Goal: Information Seeking & Learning: Learn about a topic

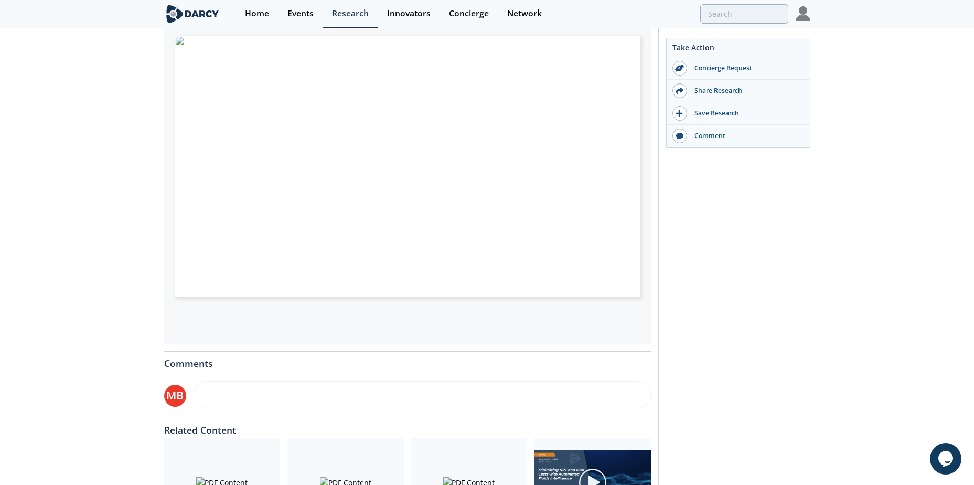
scroll to position [157, 0]
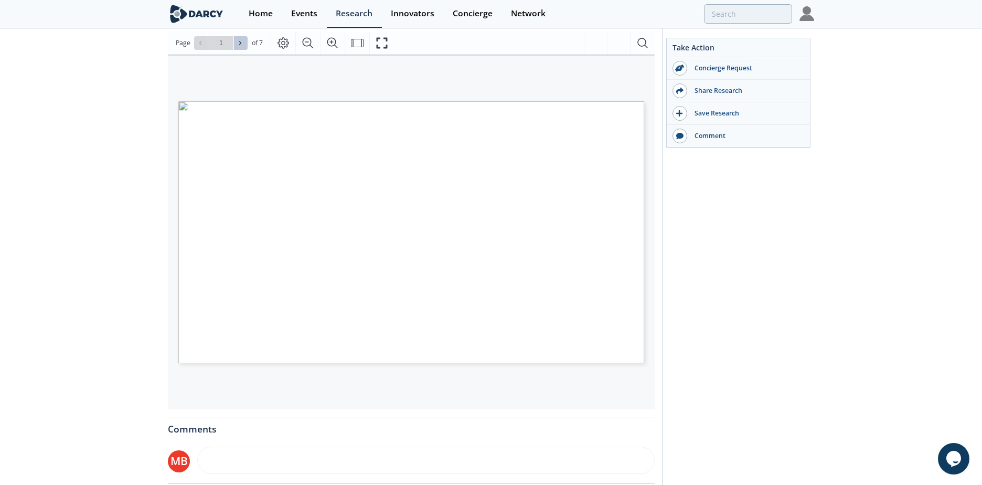
click at [236, 47] on button at bounding box center [241, 43] width 14 height 14
type input "2"
click at [243, 45] on span at bounding box center [240, 42] width 7 height 7
click at [354, 260] on span "Page 3" at bounding box center [681, 343] width 908 height 448
click at [242, 40] on icon at bounding box center [240, 43] width 6 height 6
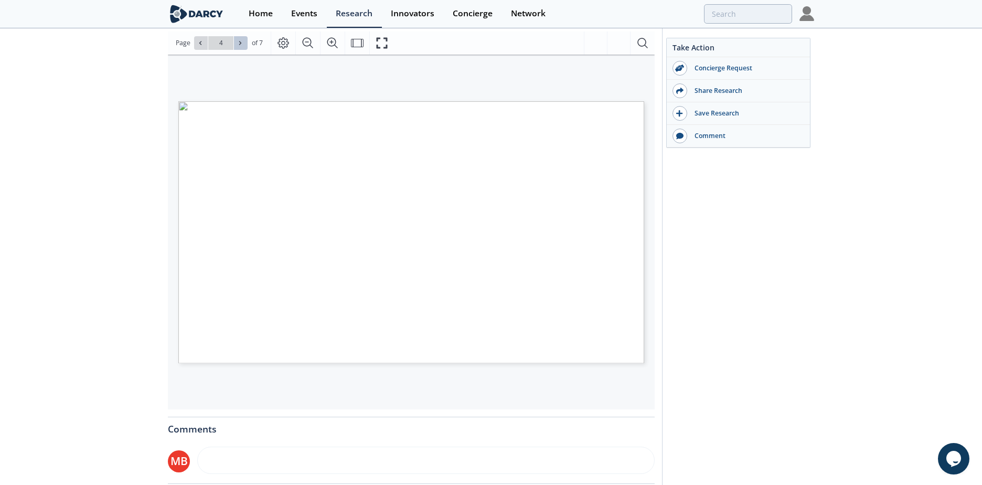
click at [243, 40] on span at bounding box center [240, 42] width 7 height 7
click at [240, 39] on span at bounding box center [240, 42] width 7 height 7
click at [200, 46] on span at bounding box center [200, 42] width 7 height 7
click at [197, 40] on icon at bounding box center [200, 43] width 6 height 6
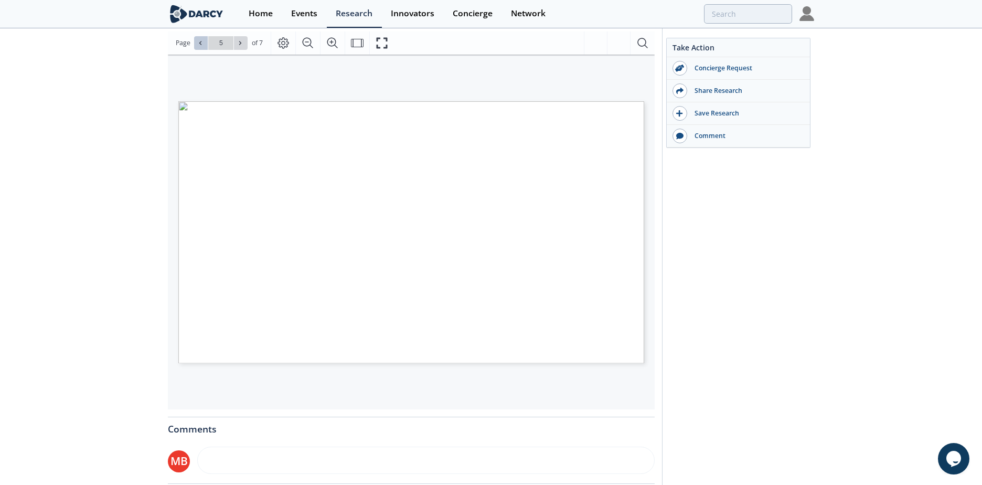
click at [198, 44] on icon at bounding box center [200, 43] width 6 height 6
click at [202, 40] on icon at bounding box center [200, 43] width 6 height 6
click at [246, 45] on button at bounding box center [241, 43] width 14 height 14
click at [245, 46] on button at bounding box center [241, 43] width 14 height 14
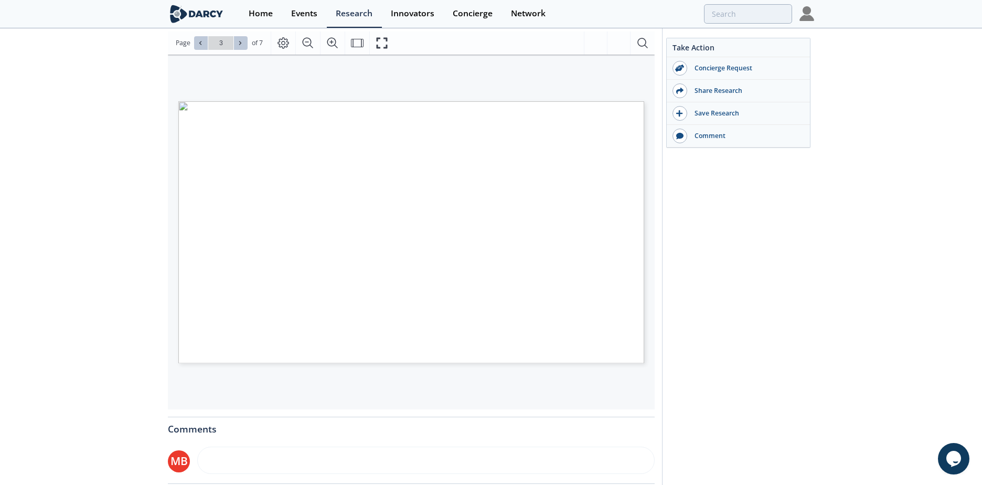
type input "4"
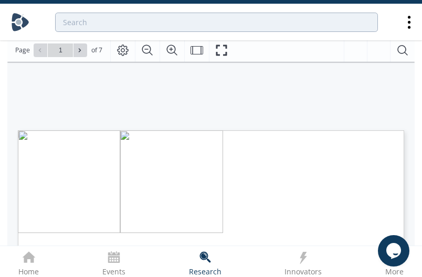
type input "2"
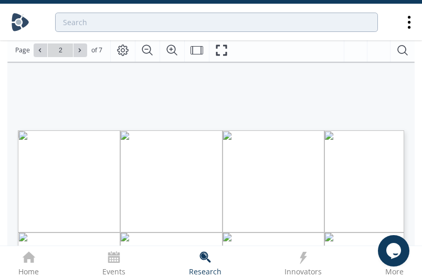
type input "3"
click at [78, 50] on icon at bounding box center [80, 50] width 6 height 6
type input "7"
